Goal: Information Seeking & Learning: Learn about a topic

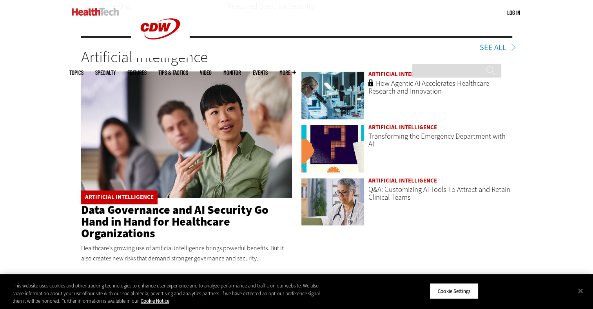
scroll to position [1216, 0]
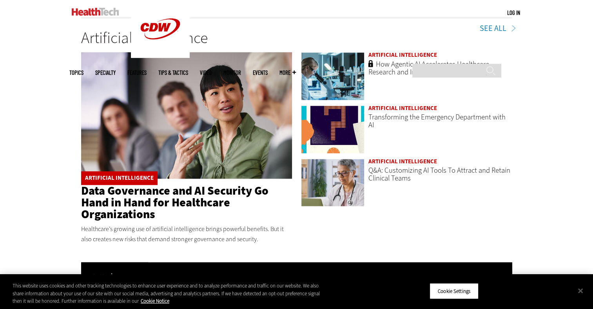
click at [147, 198] on link "Data Governance and AI Security Go Hand in Hand for Healthcare Organizations" at bounding box center [175, 202] width 188 height 39
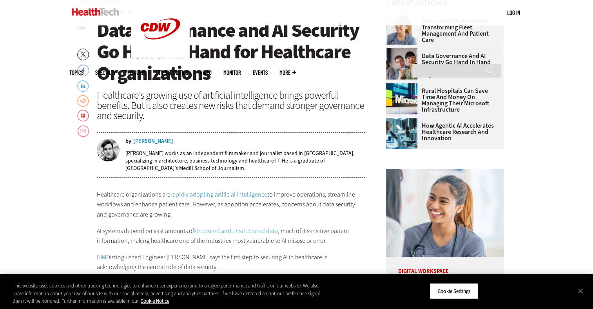
scroll to position [196, 0]
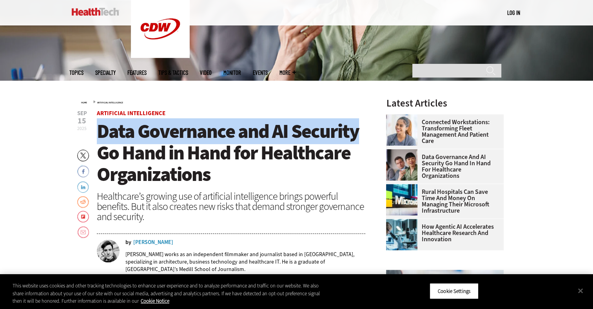
drag, startPoint x: 97, startPoint y: 130, endPoint x: 370, endPoint y: 130, distance: 272.6
drag, startPoint x: 370, startPoint y: 130, endPoint x: 318, endPoint y: 130, distance: 52.2
copy span "Data Governance and AI Security"
